Goal: Task Accomplishment & Management: Use online tool/utility

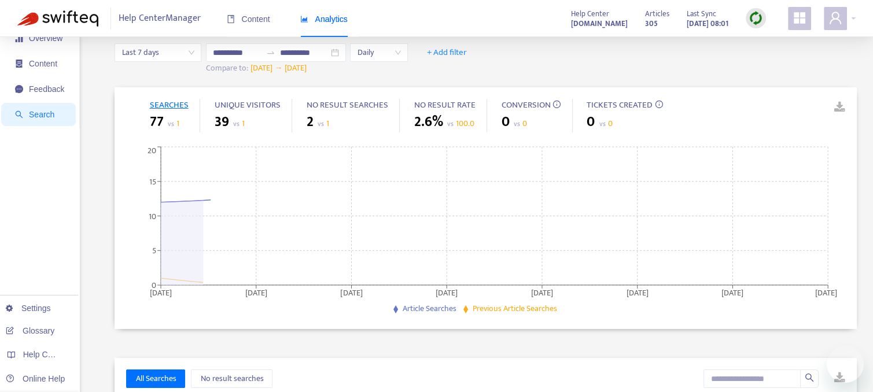
scroll to position [37, 0]
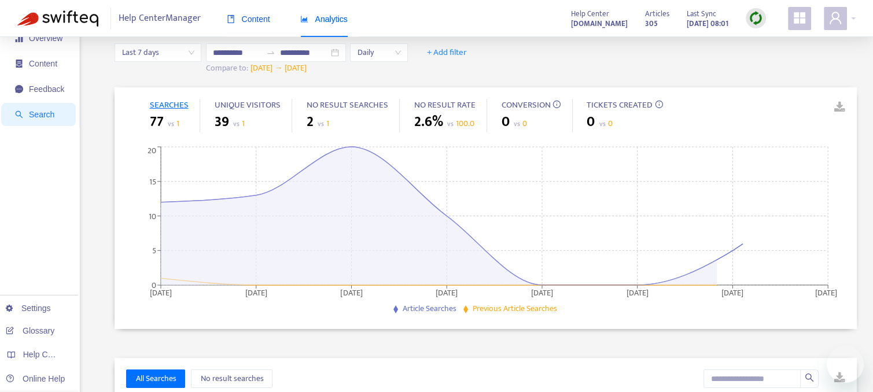
click at [257, 24] on div "Content" at bounding box center [248, 19] width 43 height 13
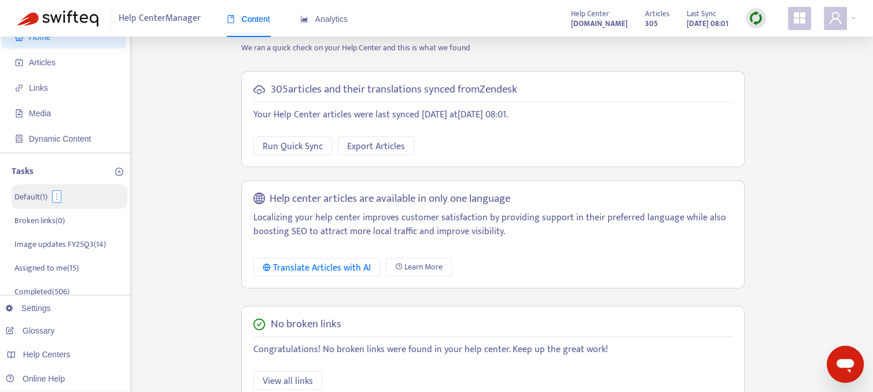
scroll to position [58, 0]
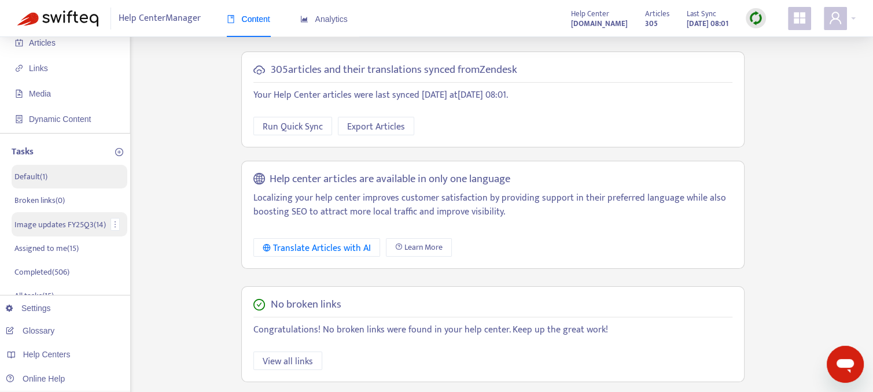
click at [38, 223] on p "Image updates FY25Q3 ( 14 )" at bounding box center [59, 225] width 91 height 12
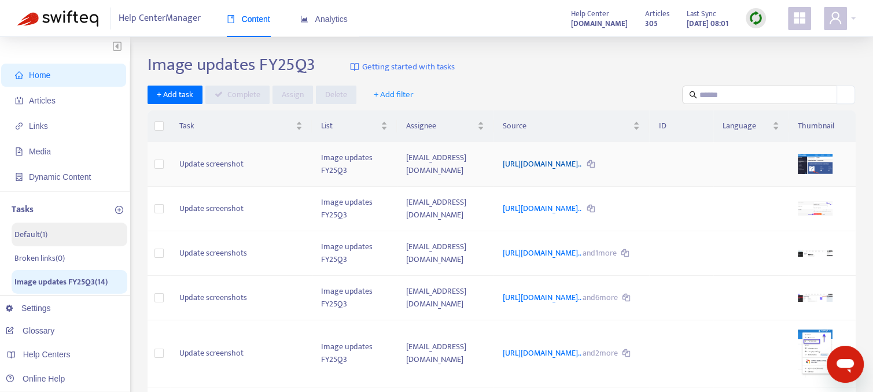
click at [503, 163] on link "[URL][DOMAIN_NAME].." at bounding box center [543, 163] width 80 height 13
click at [753, 18] on img at bounding box center [756, 18] width 14 height 14
click at [770, 60] on link "Full Sync" at bounding box center [776, 60] width 42 height 13
click at [34, 77] on span "Home" at bounding box center [39, 75] width 21 height 9
click at [37, 77] on span "Home" at bounding box center [39, 75] width 21 height 9
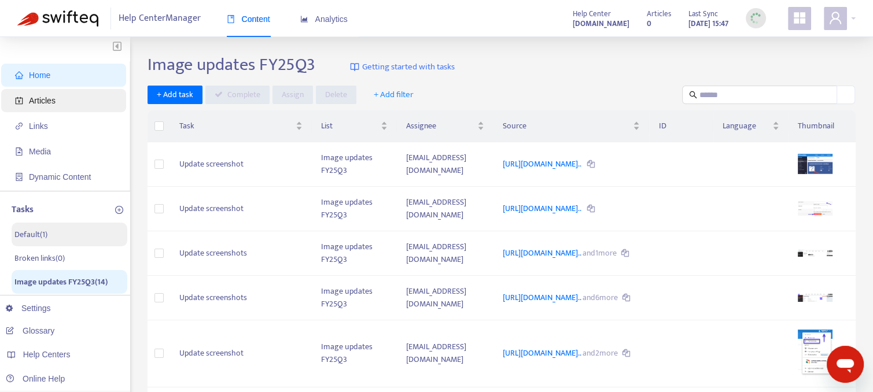
click at [49, 101] on span "Articles" at bounding box center [42, 100] width 27 height 9
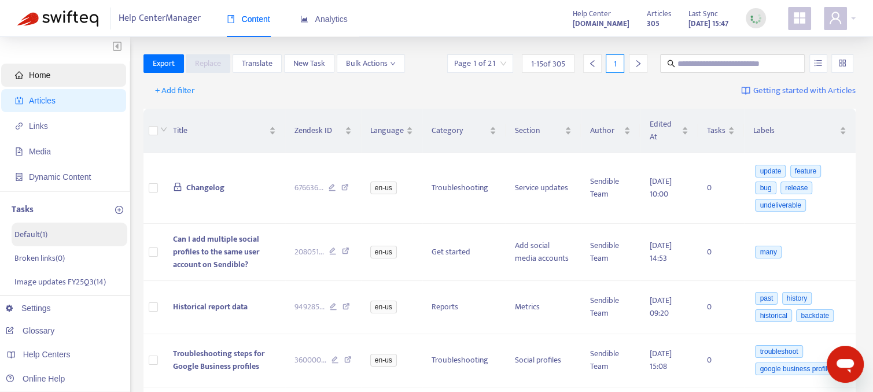
click at [44, 78] on span "Home" at bounding box center [39, 75] width 21 height 9
